Goal: Navigation & Orientation: Find specific page/section

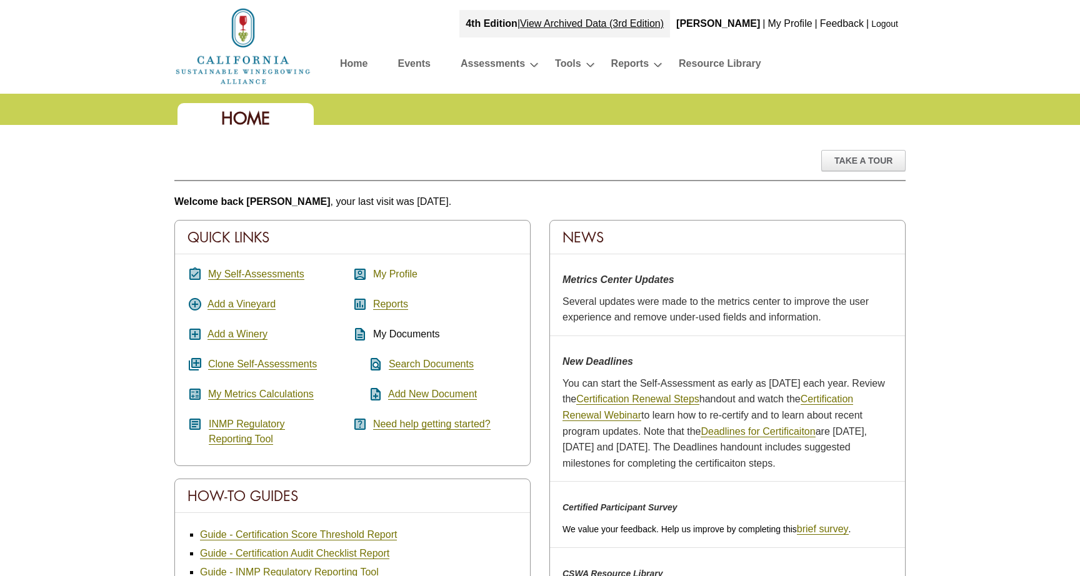
click at [387, 279] on link "My Profile" at bounding box center [395, 274] width 44 height 11
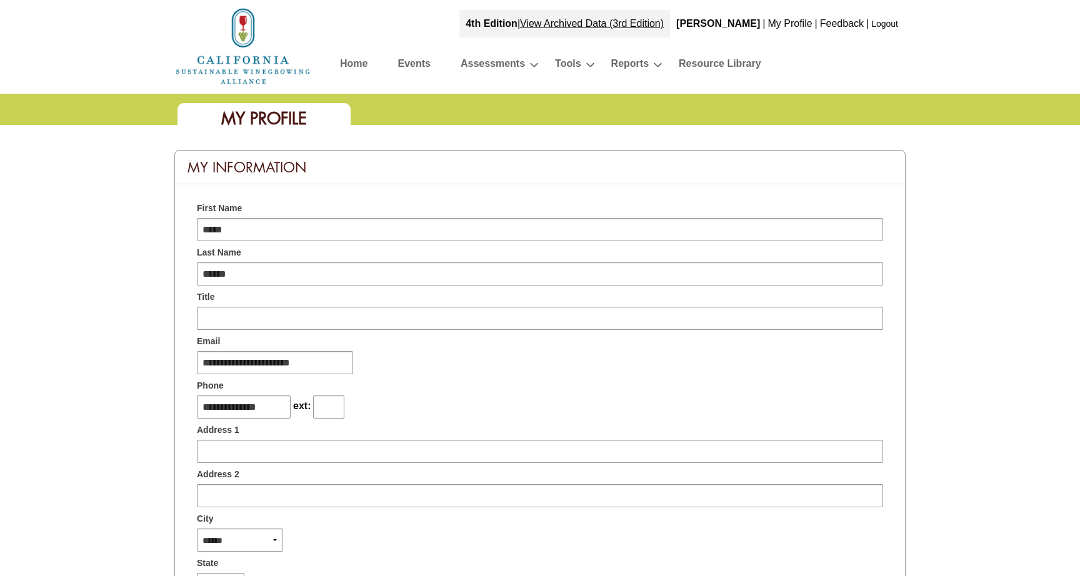
type input "**********"
click at [360, 64] on link "Home" at bounding box center [353, 66] width 27 height 22
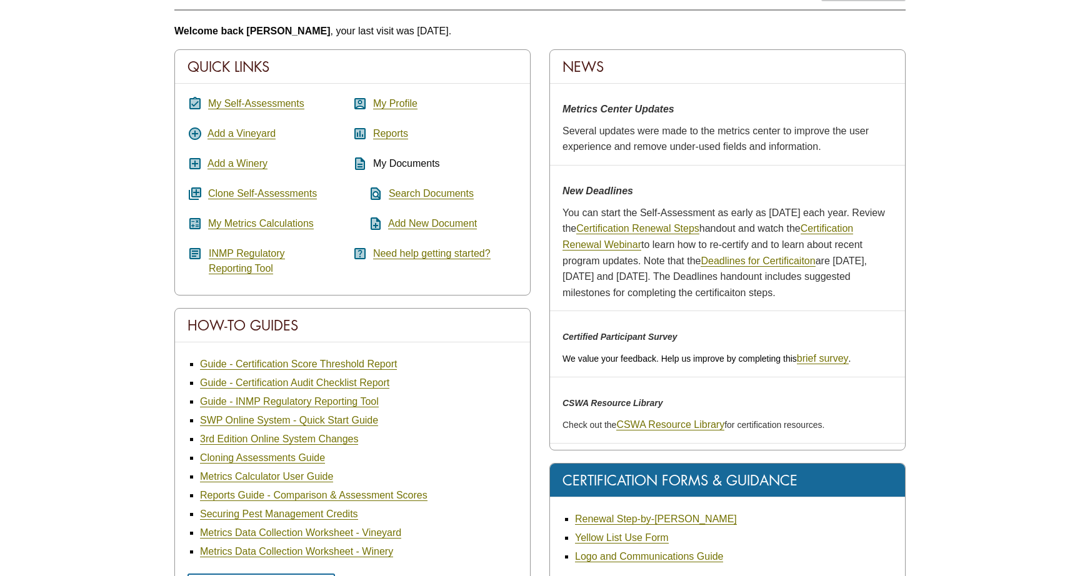
scroll to position [133, 0]
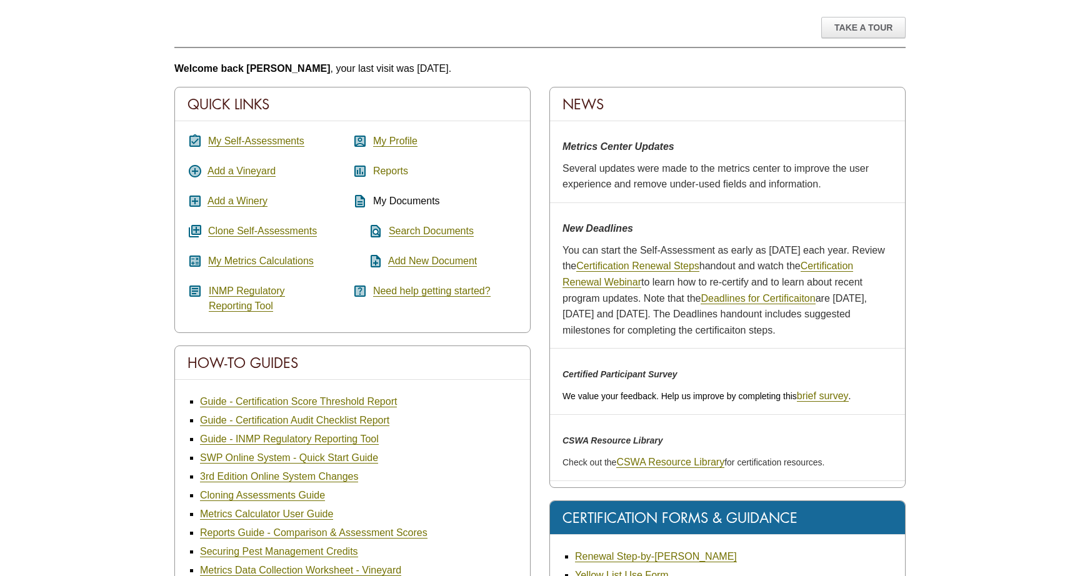
click at [387, 170] on link "Reports" at bounding box center [390, 171] width 35 height 11
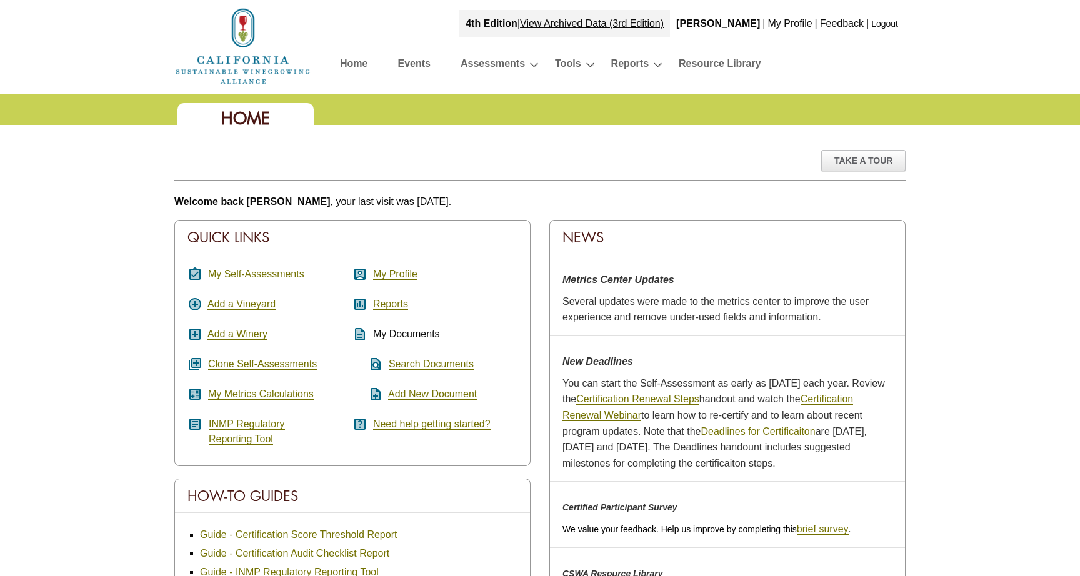
click at [243, 274] on link "My Self-Assessments" at bounding box center [256, 274] width 96 height 11
